Goal: Use online tool/utility: Utilize a website feature to perform a specific function

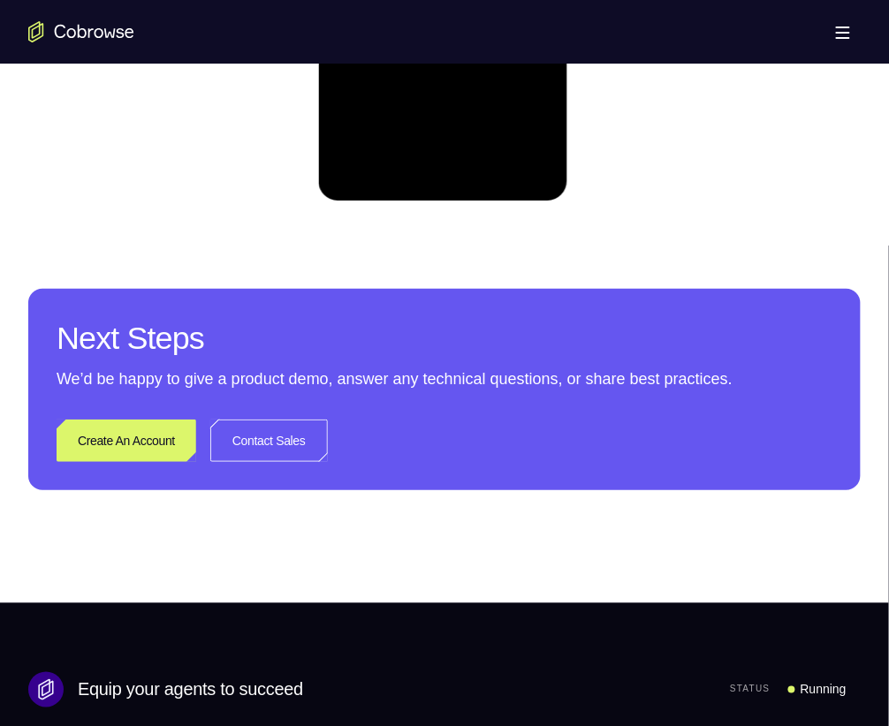
scroll to position [1180, 0]
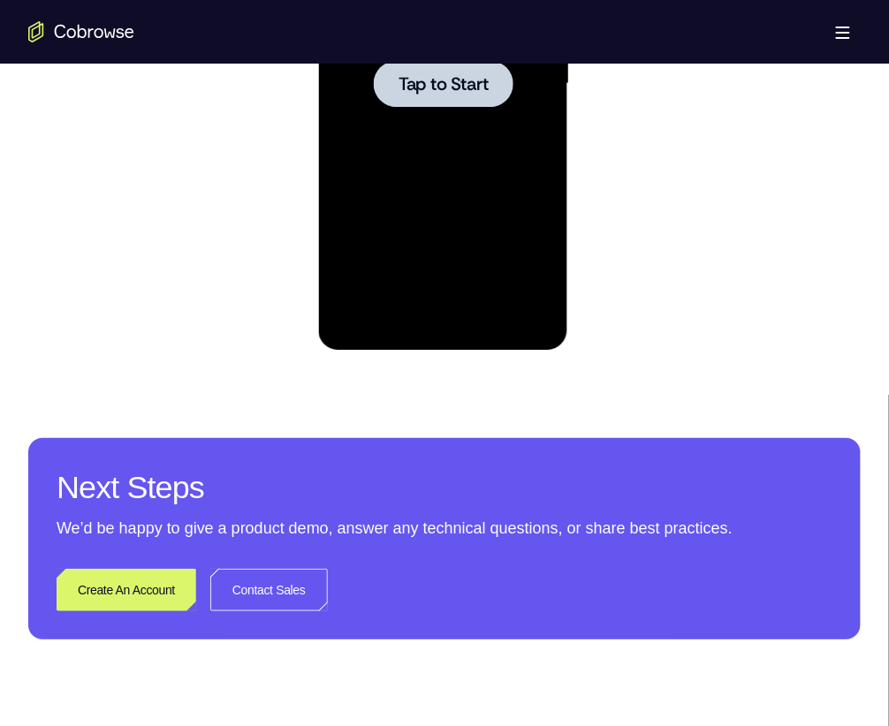
click at [505, 219] on div at bounding box center [442, 84] width 223 height 495
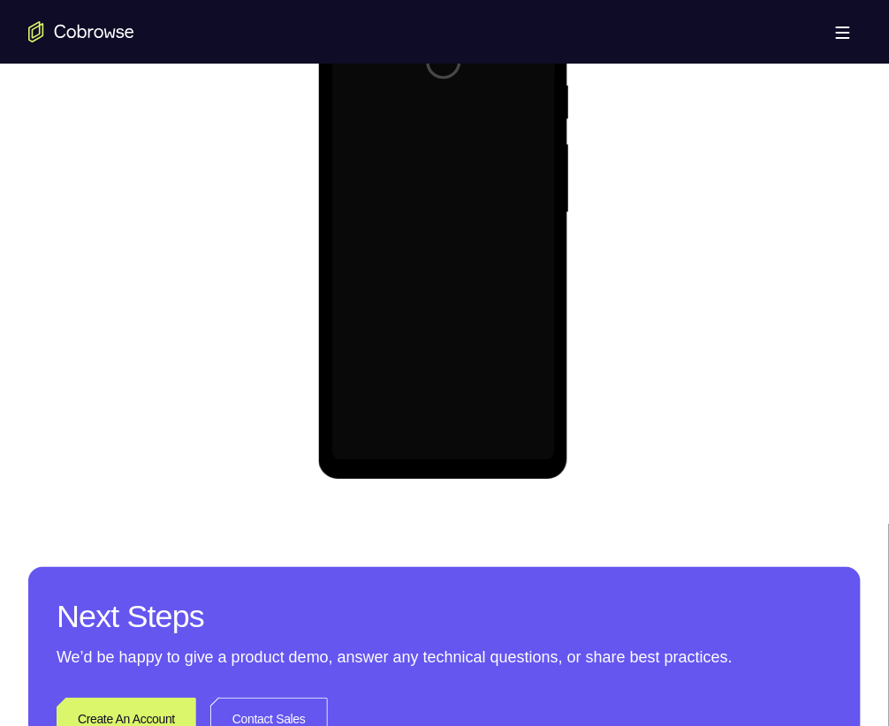
scroll to position [883, 0]
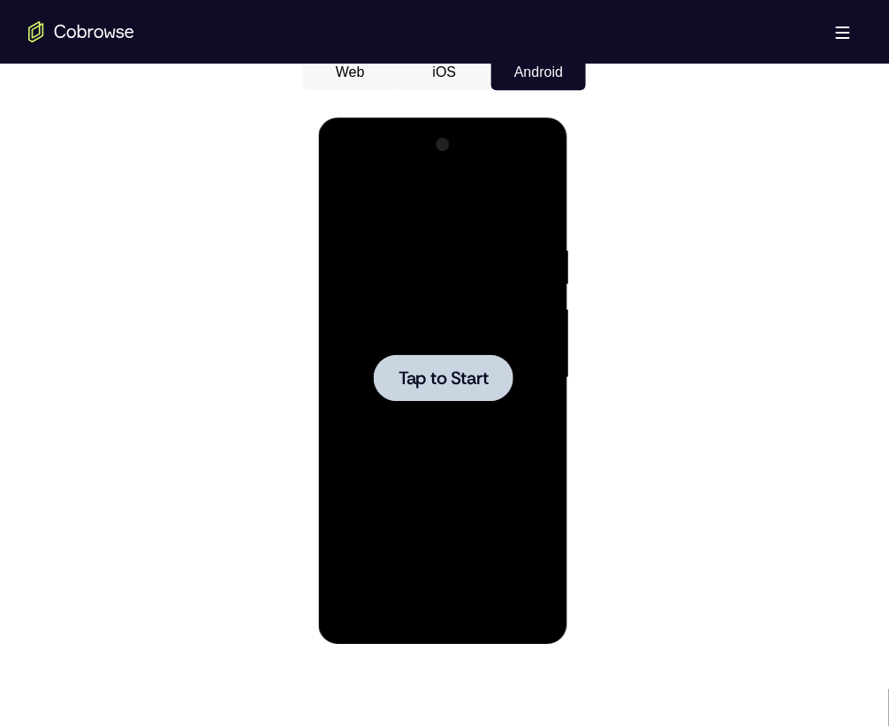
drag, startPoint x: 42, startPoint y: 359, endPoint x: 76, endPoint y: 310, distance: 59.8
click at [347, 361] on div at bounding box center [442, 377] width 223 height 495
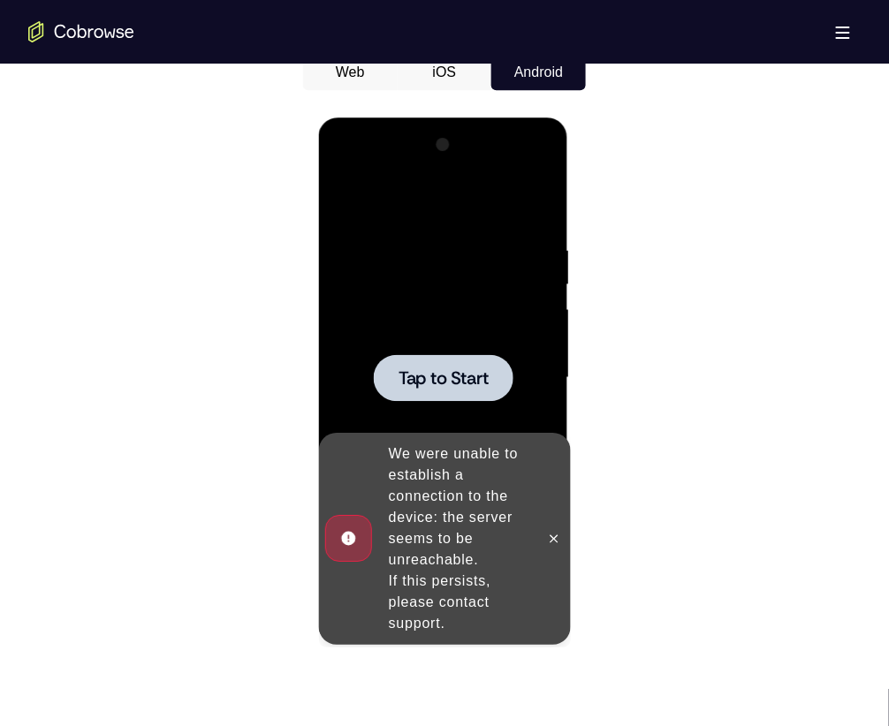
click at [465, 319] on div at bounding box center [442, 377] width 223 height 495
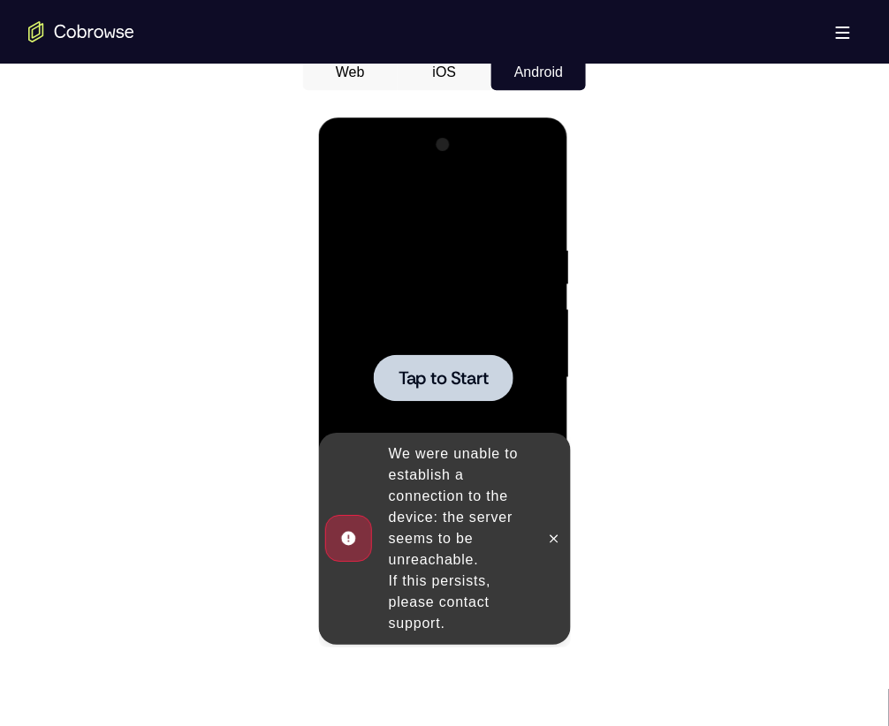
click at [323, 306] on div "Tap to Start" at bounding box center [443, 380] width 250 height 526
click at [360, 304] on div at bounding box center [442, 377] width 223 height 495
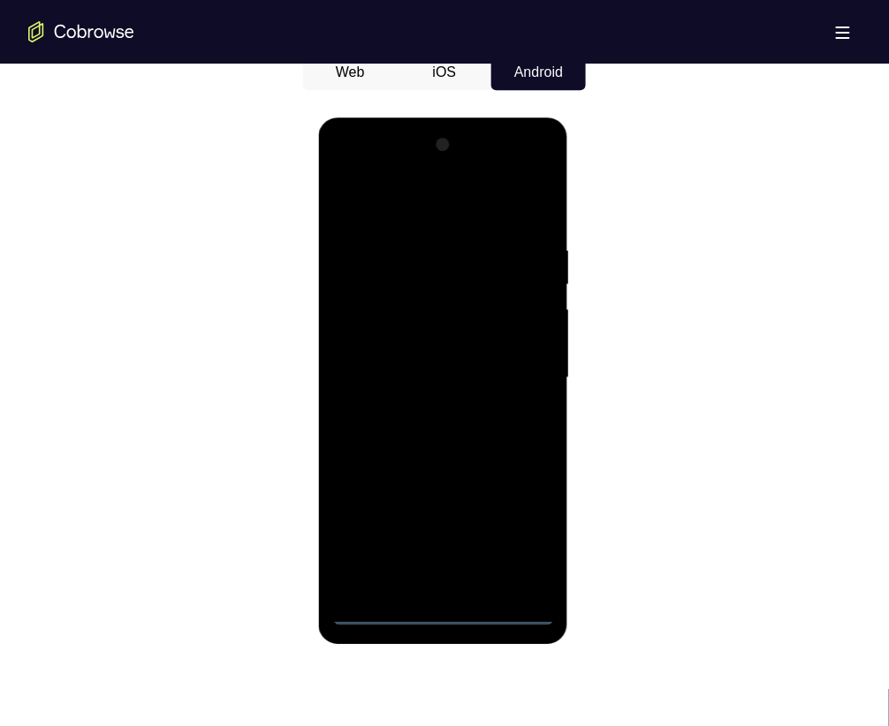
click at [445, 618] on div at bounding box center [442, 377] width 223 height 495
click at [523, 548] on div at bounding box center [442, 377] width 223 height 495
click at [454, 213] on div at bounding box center [442, 377] width 223 height 495
click at [518, 365] on div at bounding box center [442, 377] width 223 height 495
click at [420, 411] on div at bounding box center [442, 377] width 223 height 495
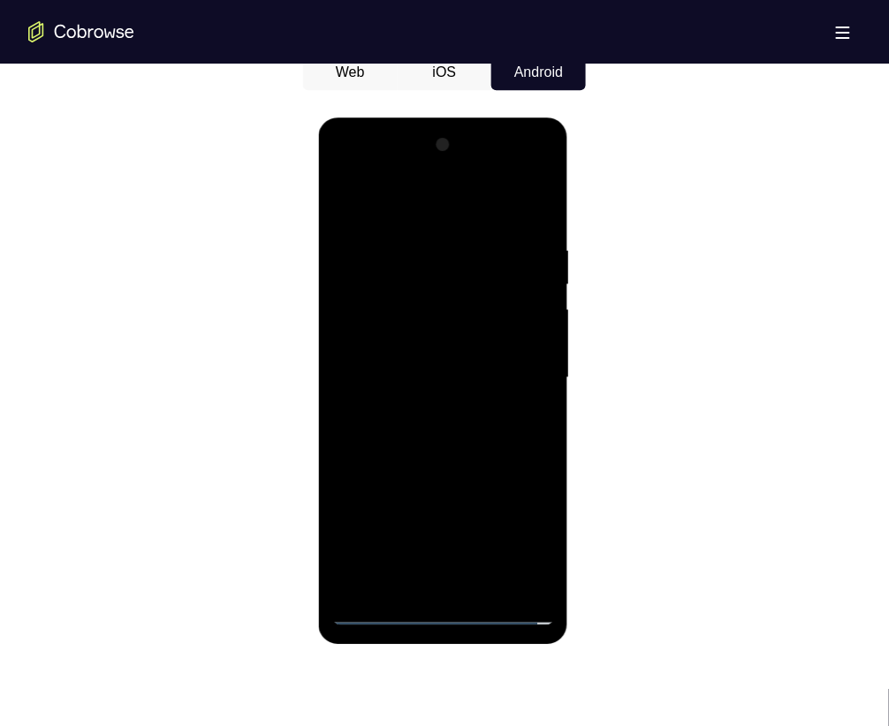
click at [452, 358] on div at bounding box center [442, 377] width 223 height 495
click at [456, 375] on div at bounding box center [442, 377] width 223 height 495
click at [453, 452] on div at bounding box center [442, 377] width 223 height 495
drag, startPoint x: 453, startPoint y: 452, endPoint x: 454, endPoint y: 292, distance: 159.9
click at [454, 292] on div at bounding box center [442, 377] width 223 height 495
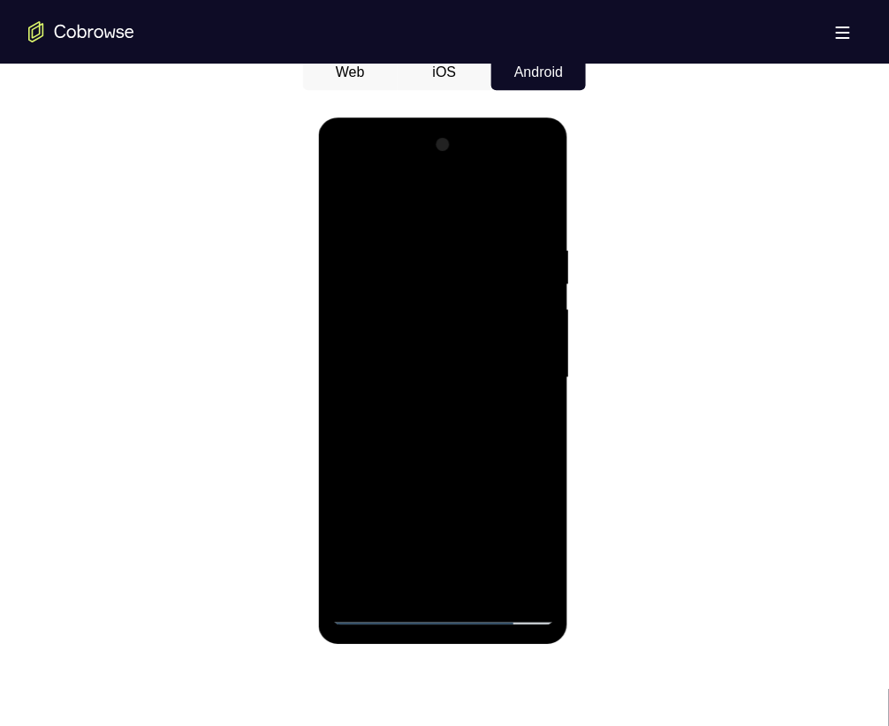
click at [348, 452] on div at bounding box center [442, 377] width 223 height 495
click at [530, 203] on div at bounding box center [442, 377] width 223 height 495
click at [484, 585] on div at bounding box center [442, 377] width 223 height 495
click at [476, 465] on div at bounding box center [442, 377] width 223 height 495
click at [470, 505] on div at bounding box center [442, 377] width 223 height 495
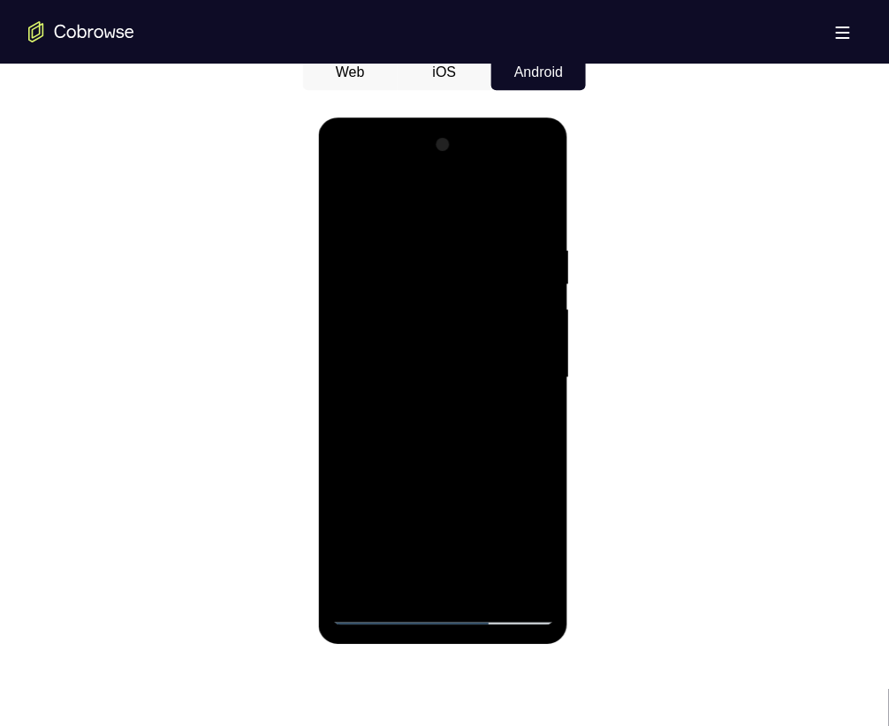
click at [350, 206] on div at bounding box center [442, 377] width 223 height 495
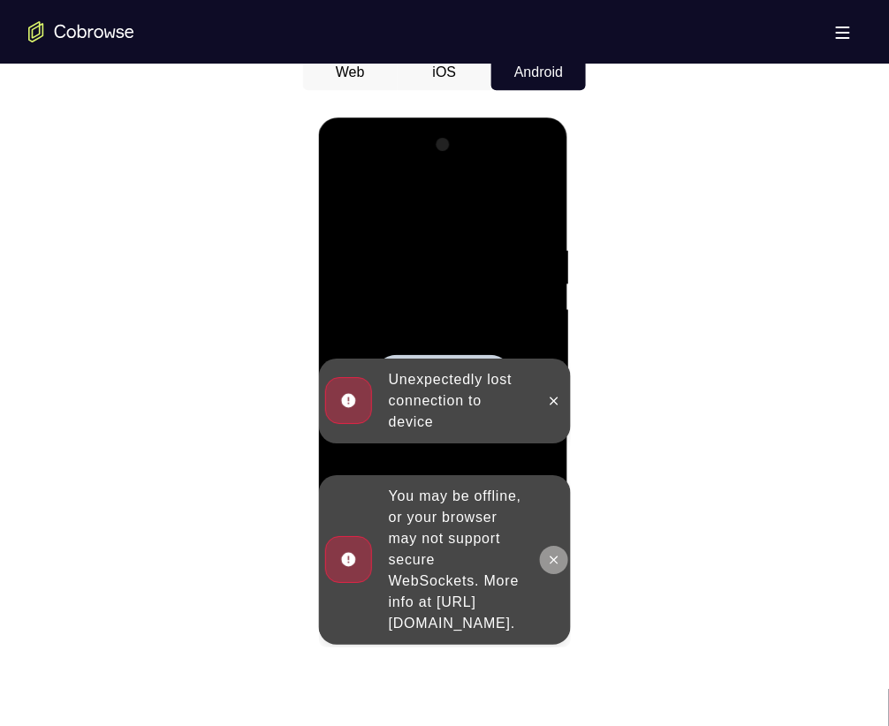
click at [555, 555] on icon at bounding box center [553, 559] width 8 height 8
